Goal: Use online tool/utility: Utilize a website feature to perform a specific function

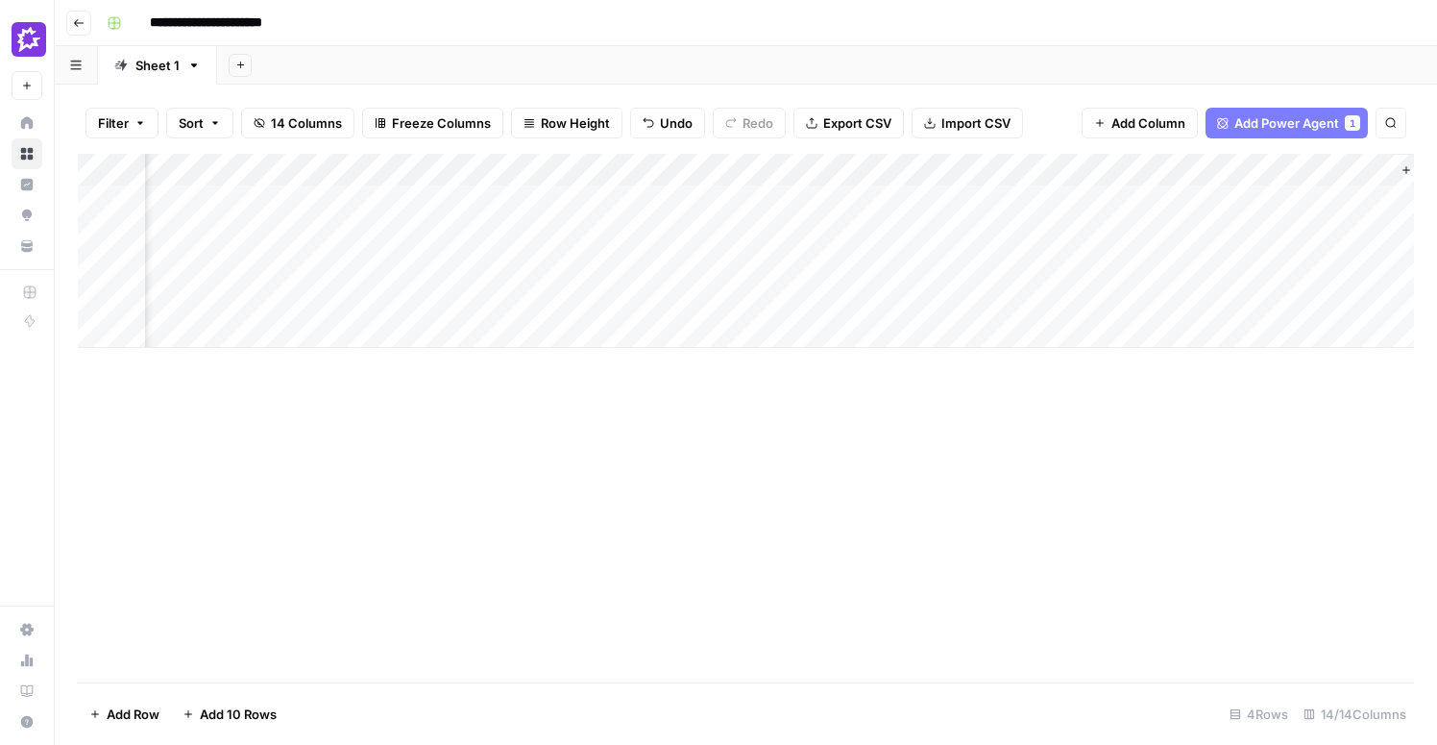
scroll to position [0, 1870]
click at [586, 198] on div "Add Column" at bounding box center [746, 251] width 1336 height 194
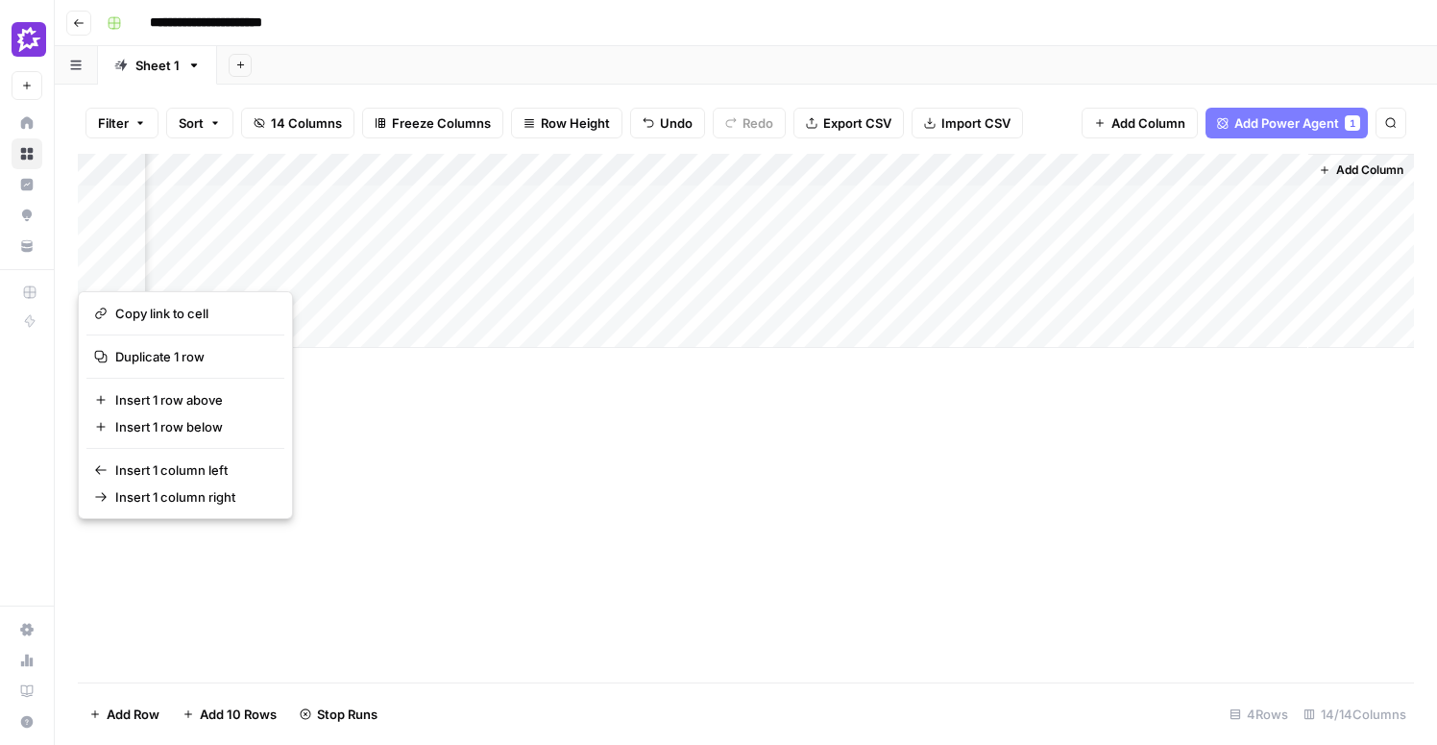
click at [639, 591] on div "Add Column" at bounding box center [746, 418] width 1336 height 528
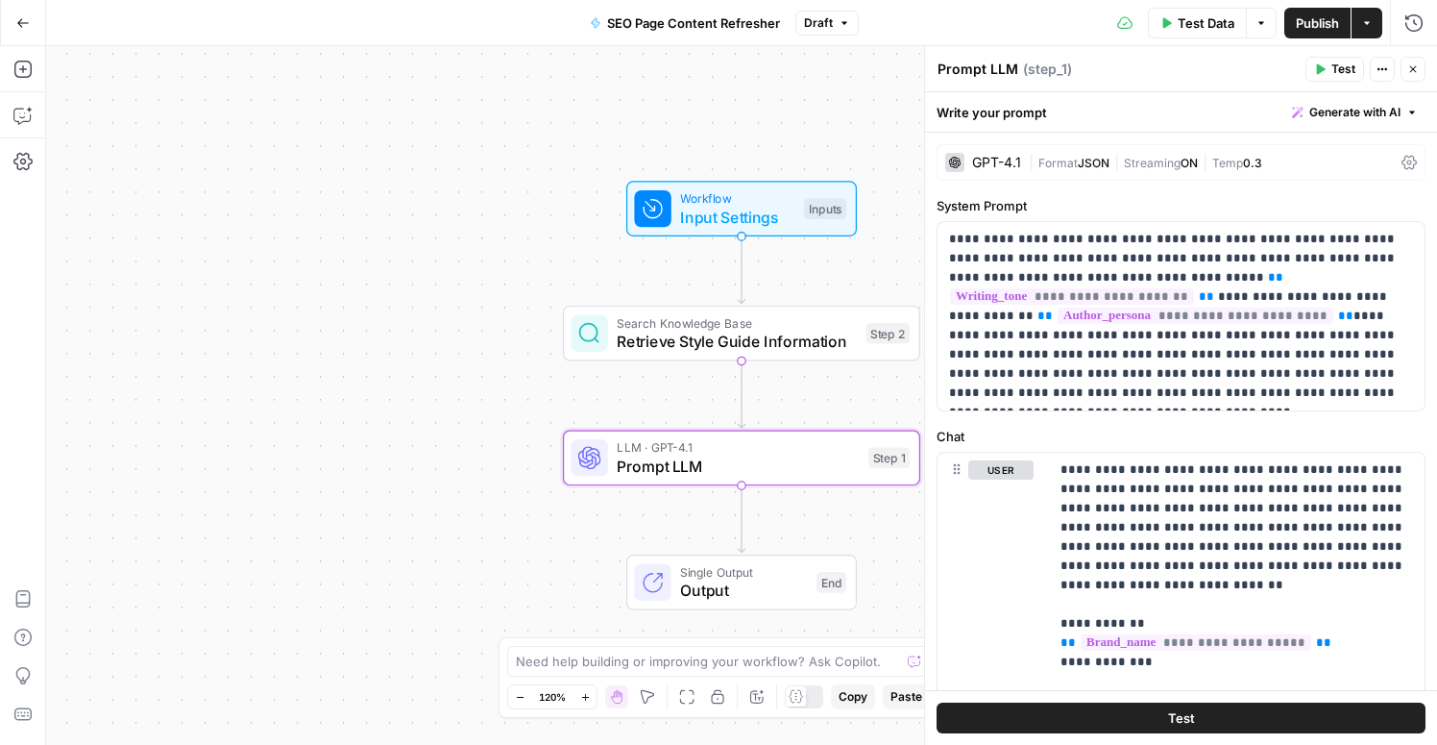
scroll to position [847, 0]
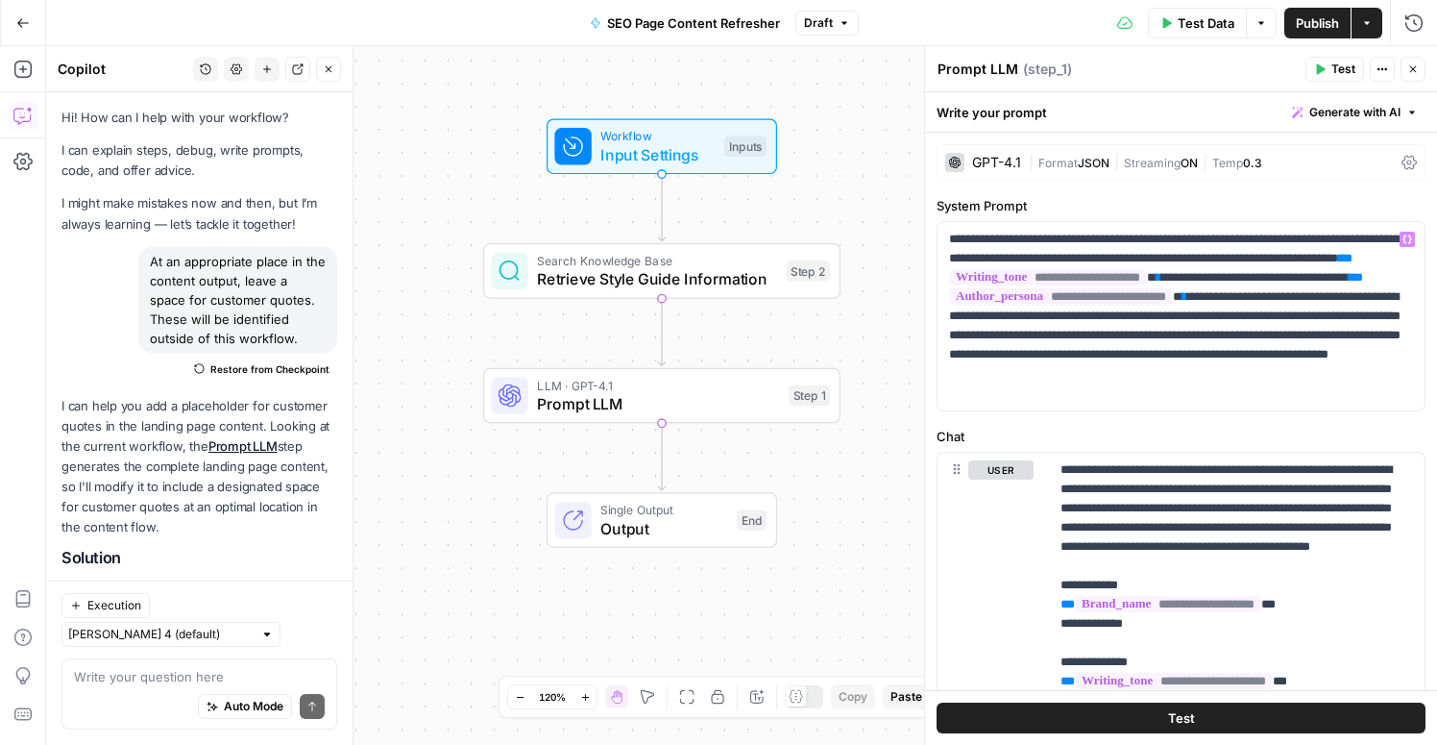
scroll to position [273, 0]
